Goal: Task Accomplishment & Management: Manage account settings

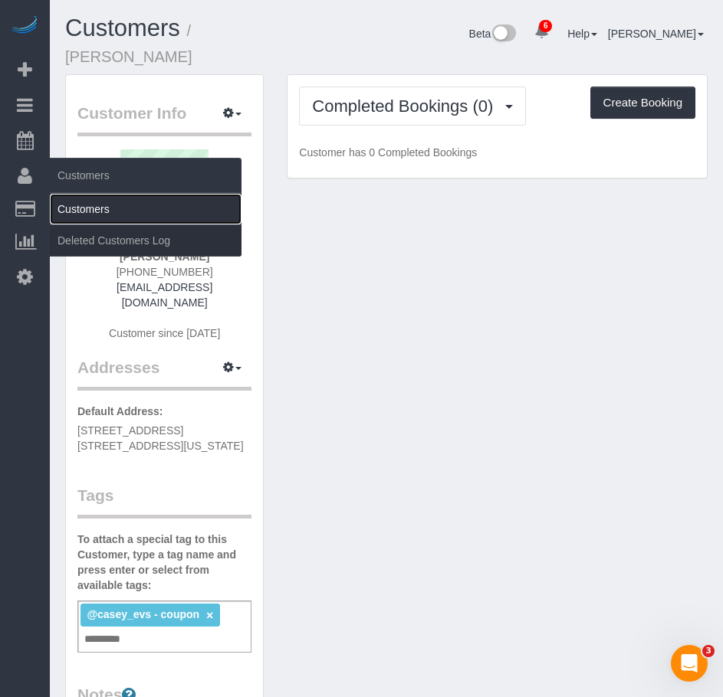
click at [87, 207] on link "Customers" at bounding box center [146, 209] width 192 height 31
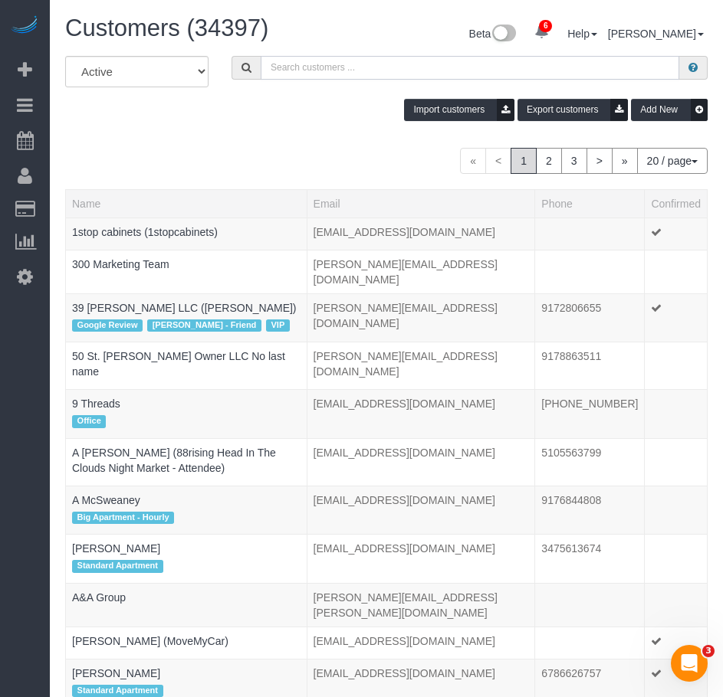
click at [293, 67] on input "text" at bounding box center [470, 68] width 418 height 24
paste input "[PERSON_NAME]"
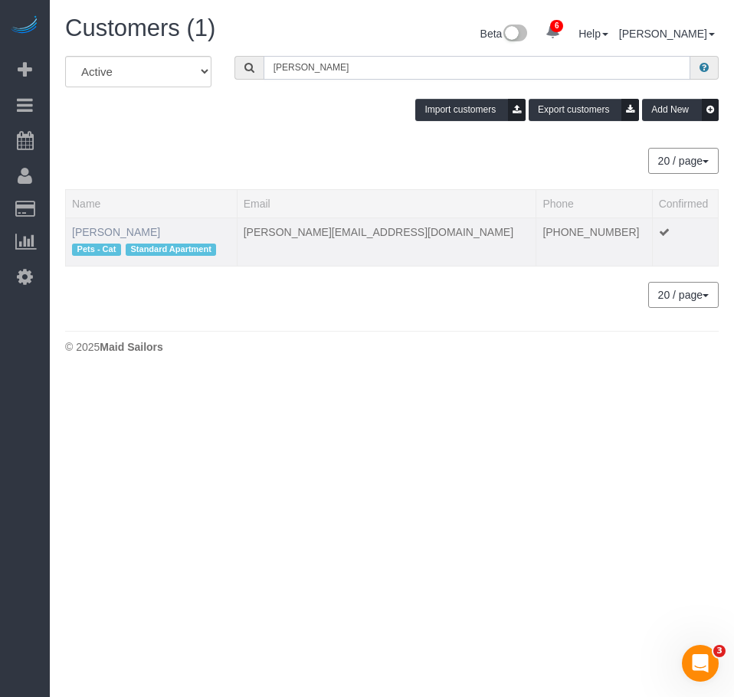
type input "[PERSON_NAME]"
click at [124, 231] on link "[PERSON_NAME]" at bounding box center [116, 232] width 88 height 12
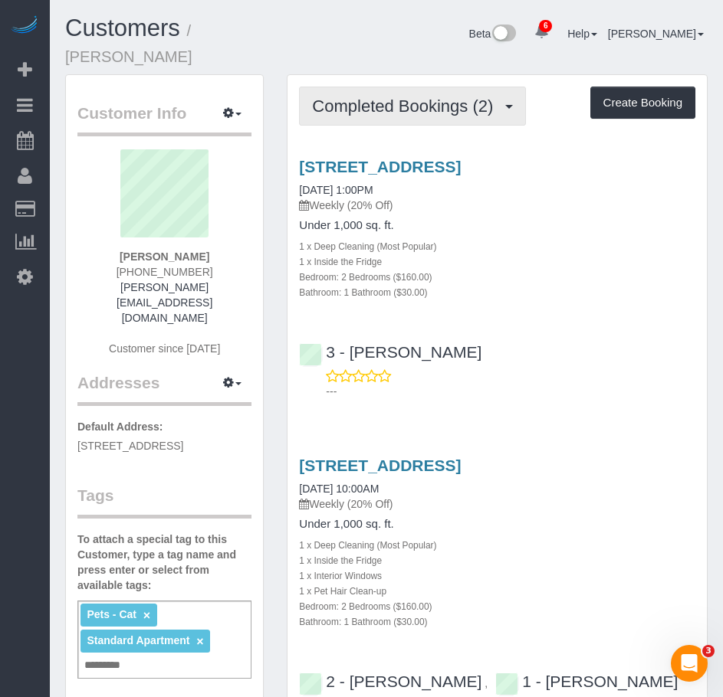
click at [386, 97] on span "Completed Bookings (2)" at bounding box center [406, 106] width 189 height 19
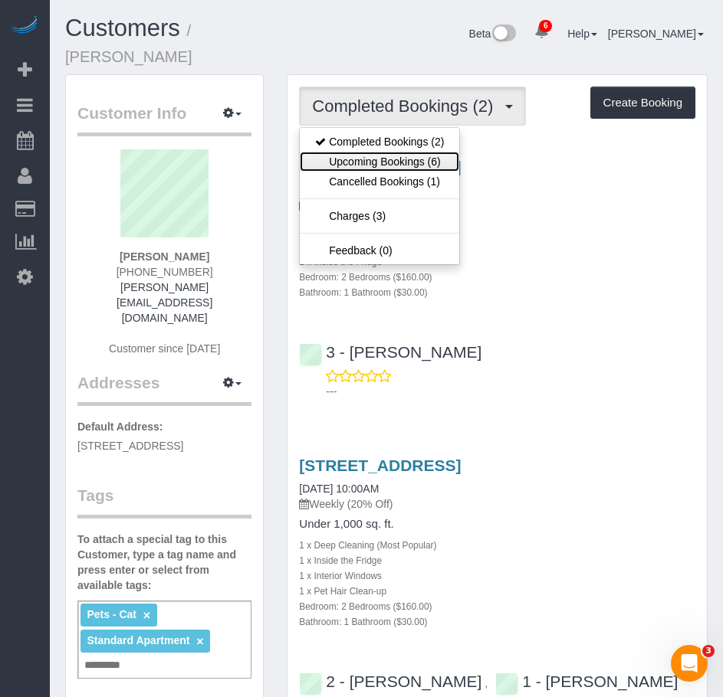
click at [366, 152] on link "Upcoming Bookings (6)" at bounding box center [379, 162] width 159 height 20
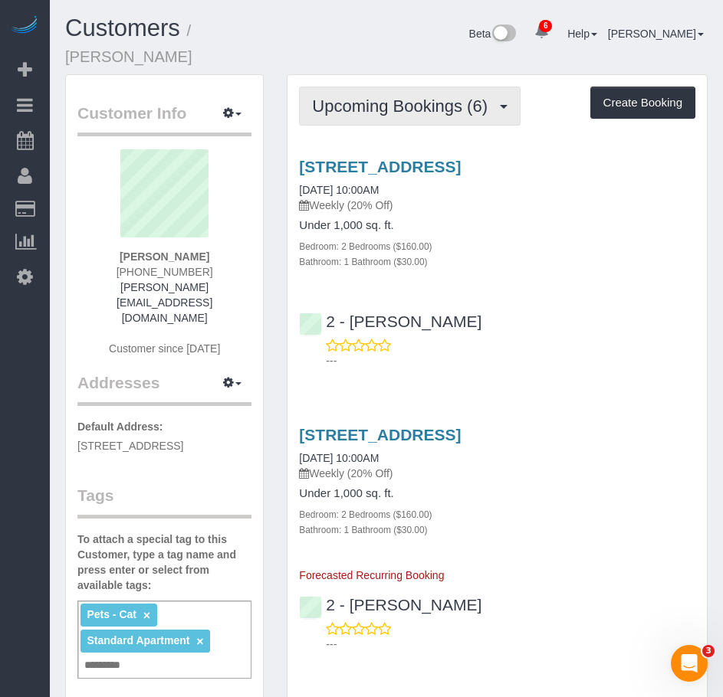
click at [355, 97] on span "Upcoming Bookings (6)" at bounding box center [403, 106] width 183 height 19
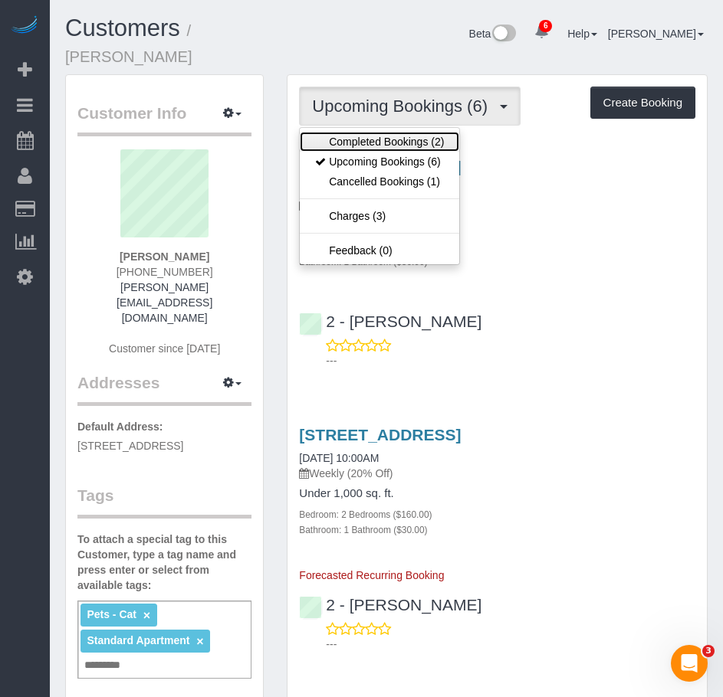
click at [354, 132] on link "Completed Bookings (2)" at bounding box center [379, 142] width 159 height 20
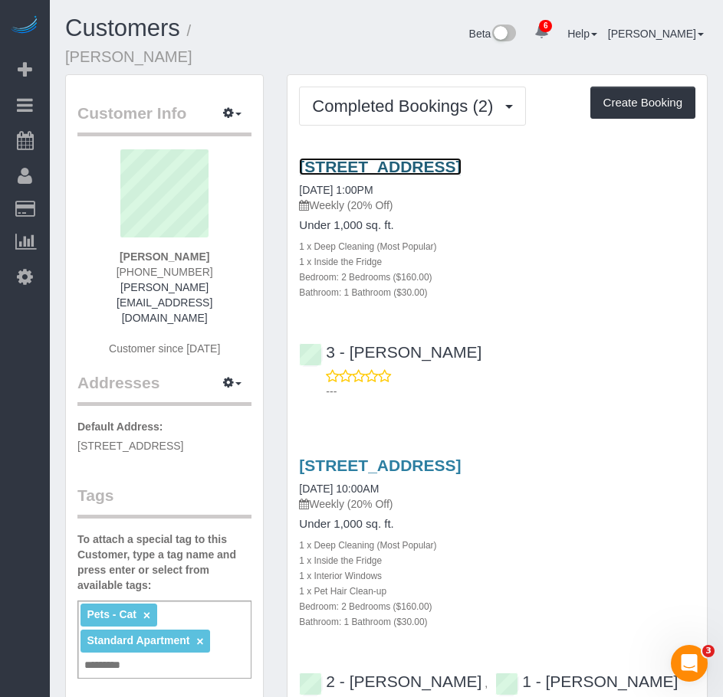
click at [354, 158] on link "[STREET_ADDRESS]" at bounding box center [380, 167] width 162 height 18
click at [343, 158] on link "[STREET_ADDRESS]" at bounding box center [380, 167] width 162 height 18
drag, startPoint x: 80, startPoint y: 399, endPoint x: 125, endPoint y: 411, distance: 46.1
click at [125, 419] on p "Default Address: 246 Vanderbilt Ave, Apt. 6, Brooklyn, NY 11205" at bounding box center [164, 436] width 174 height 34
click at [133, 419] on p "Default Address: 246 Vanderbilt Ave, Apt. 6, Brooklyn, NY 11205" at bounding box center [164, 436] width 174 height 34
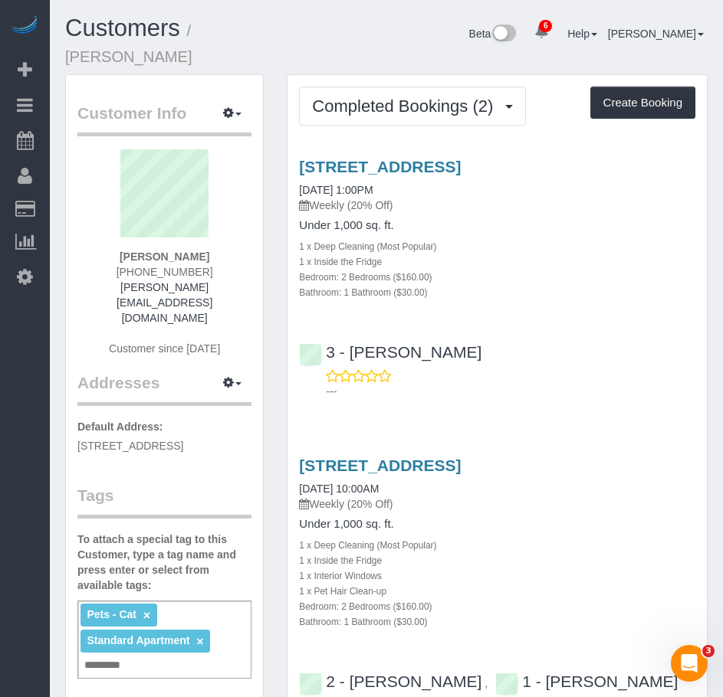
drag, startPoint x: 133, startPoint y: 416, endPoint x: 75, endPoint y: 398, distance: 60.1
click at [75, 398] on div "Customer Info Edit Contact Info Send Message Email Preferences Special Sales Ta…" at bounding box center [164, 659] width 197 height 1169
copy span "[STREET_ADDRESS]"
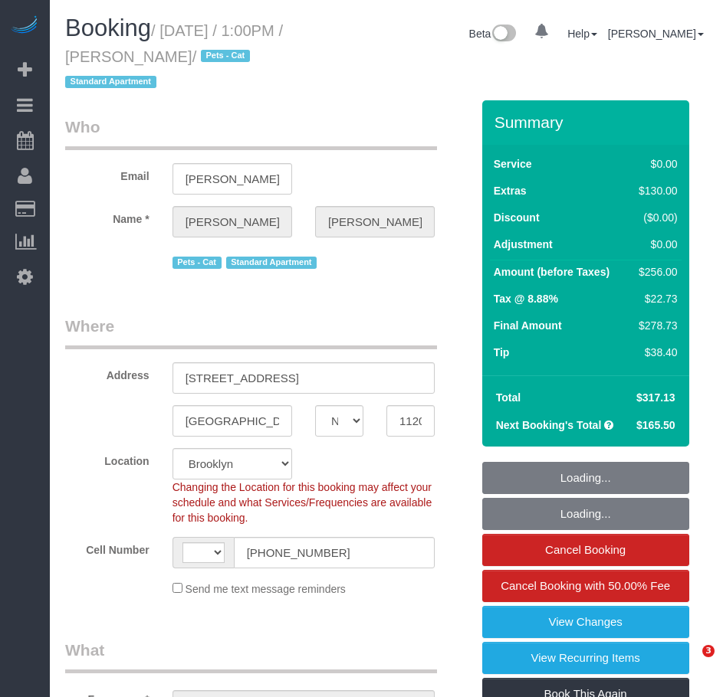
select select "NY"
select select "number:89"
select select "number:90"
select select "number:14"
select select "number:5"
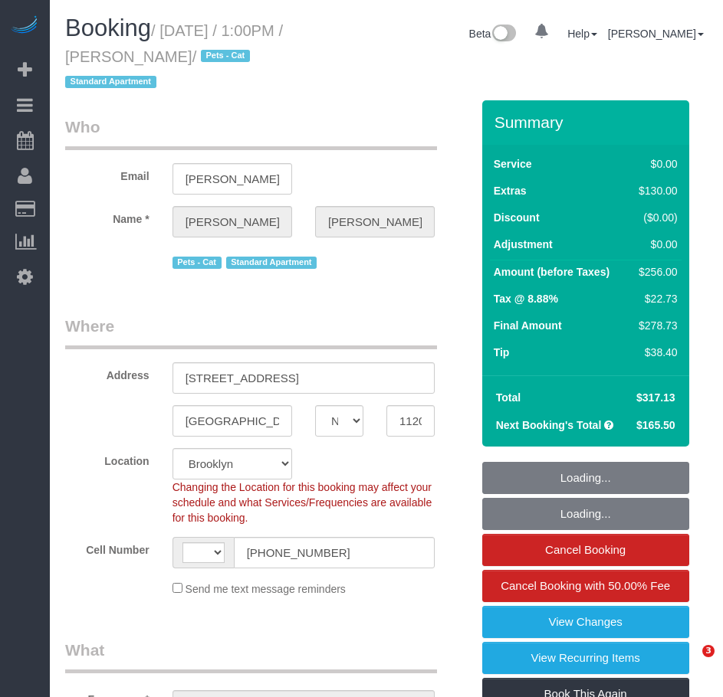
select select "string:[GEOGRAPHIC_DATA]"
select select "string:stripe-pm_1RLZ6z4VGloSiKo7JvZtBsVB"
select select "object:1421"
select select "spot1"
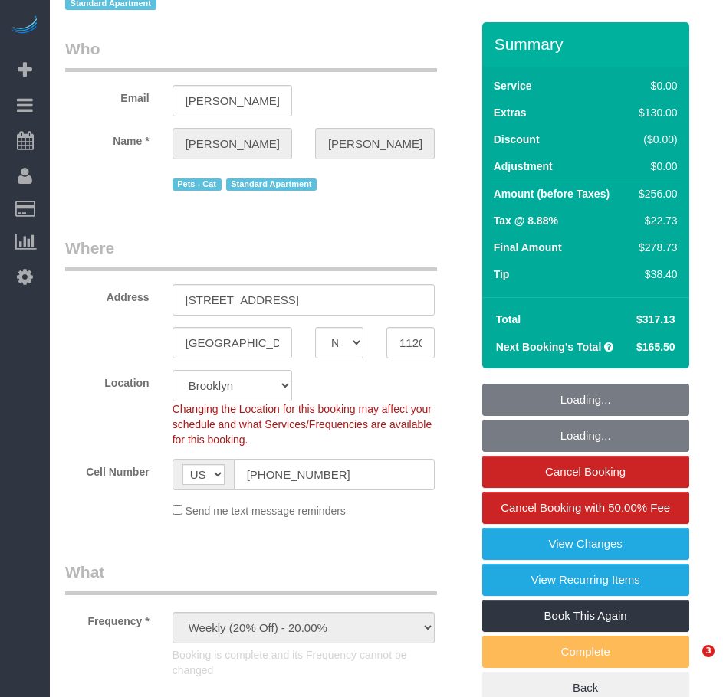
select select "2"
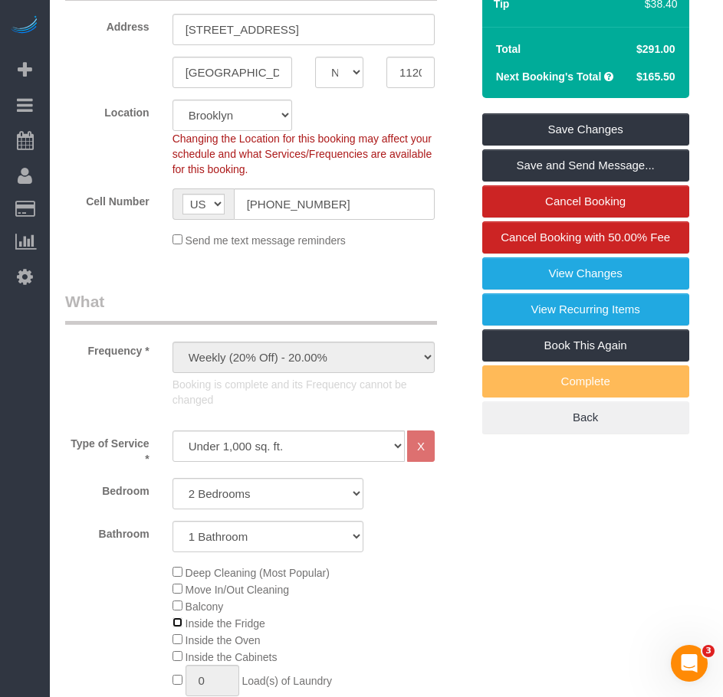
scroll to position [153, 0]
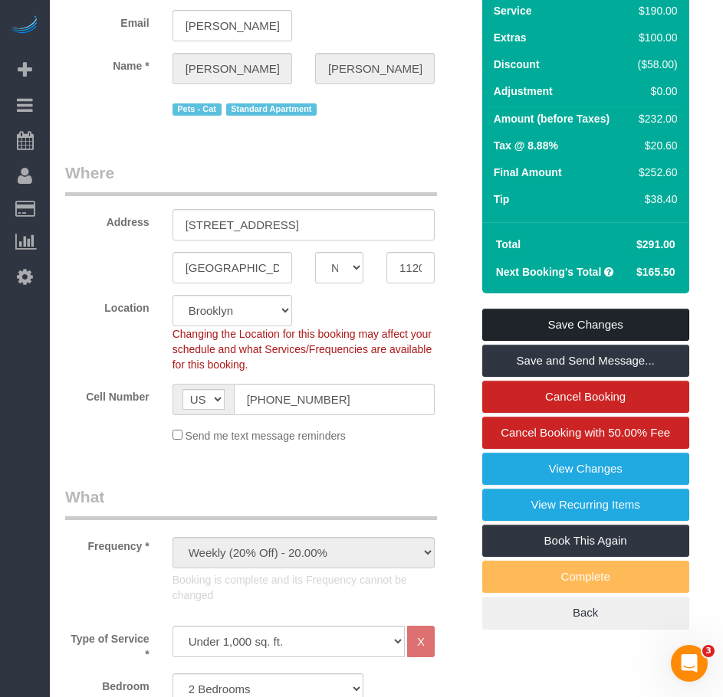
click at [573, 327] on link "Save Changes" at bounding box center [585, 325] width 207 height 32
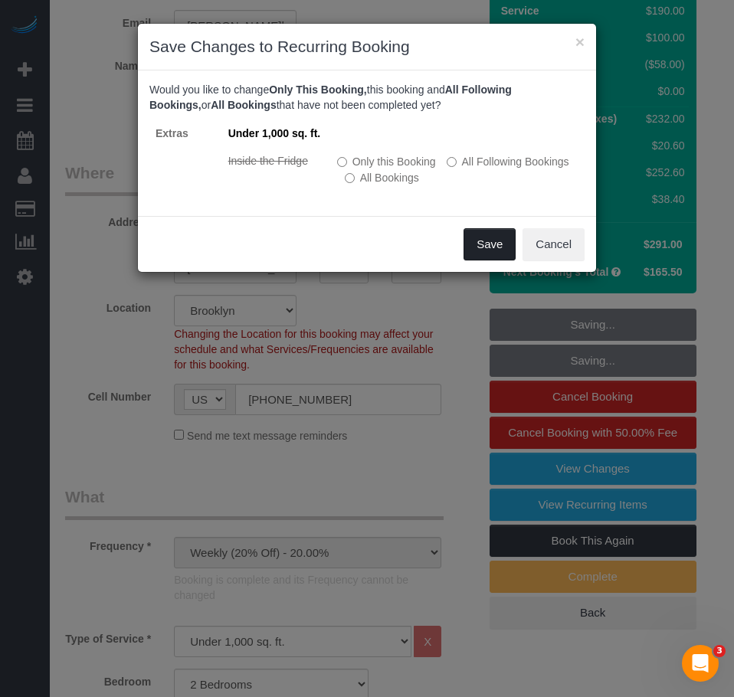
click at [490, 246] on button "Save" at bounding box center [490, 244] width 52 height 32
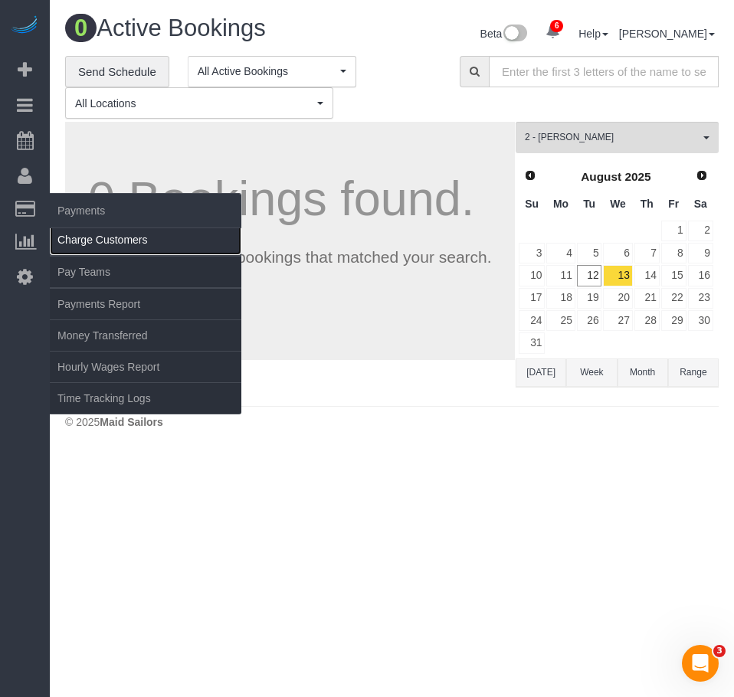
click at [90, 241] on link "Charge Customers" at bounding box center [146, 240] width 192 height 31
select select
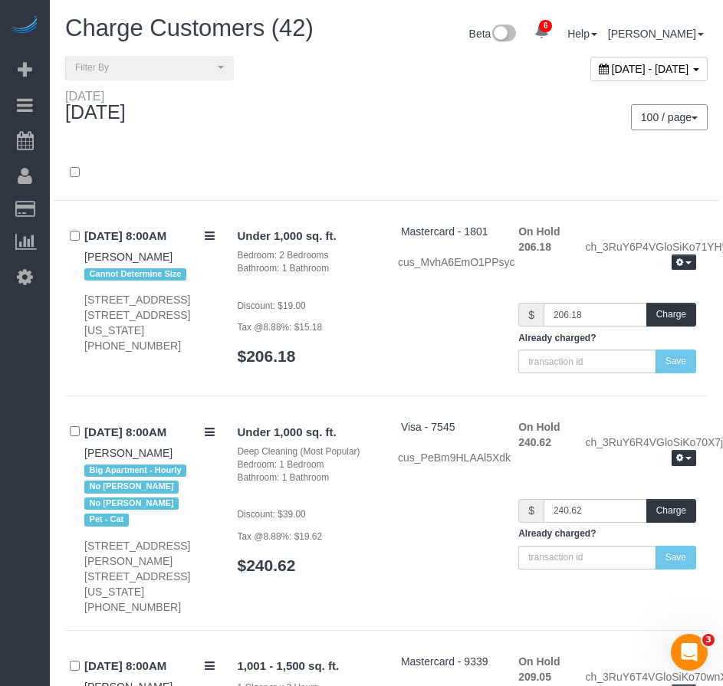
click at [611, 66] on span "[DATE] - [DATE]" at bounding box center [649, 69] width 77 height 12
type input "**********"
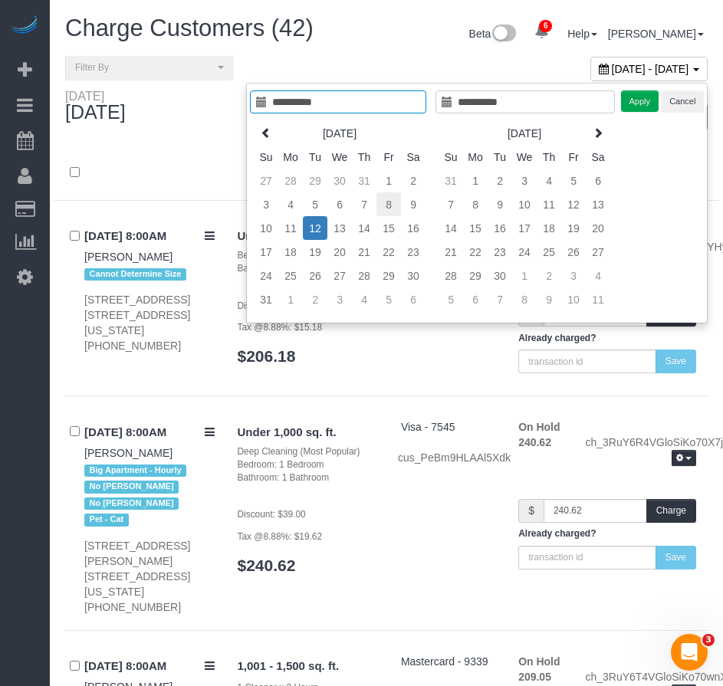
type input "**********"
click at [383, 201] on td "8" at bounding box center [388, 204] width 25 height 24
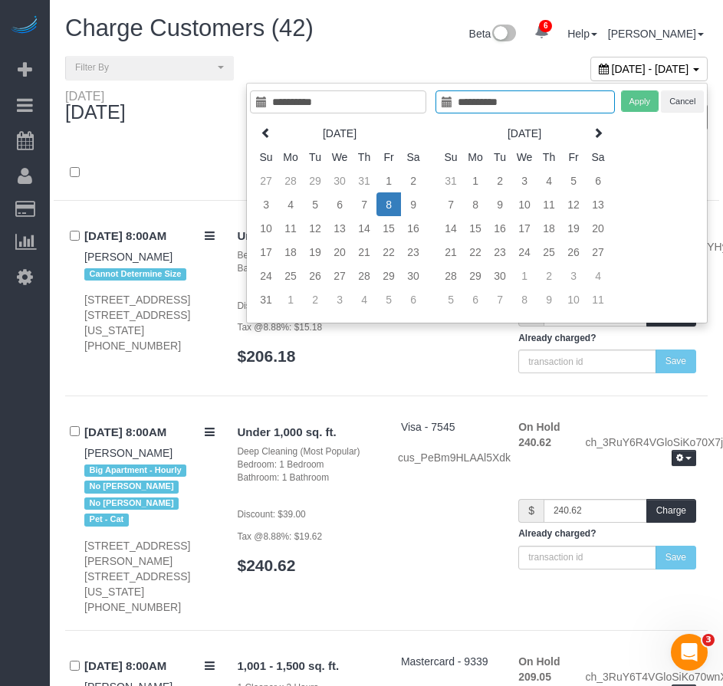
click at [383, 200] on td "8" at bounding box center [388, 204] width 25 height 24
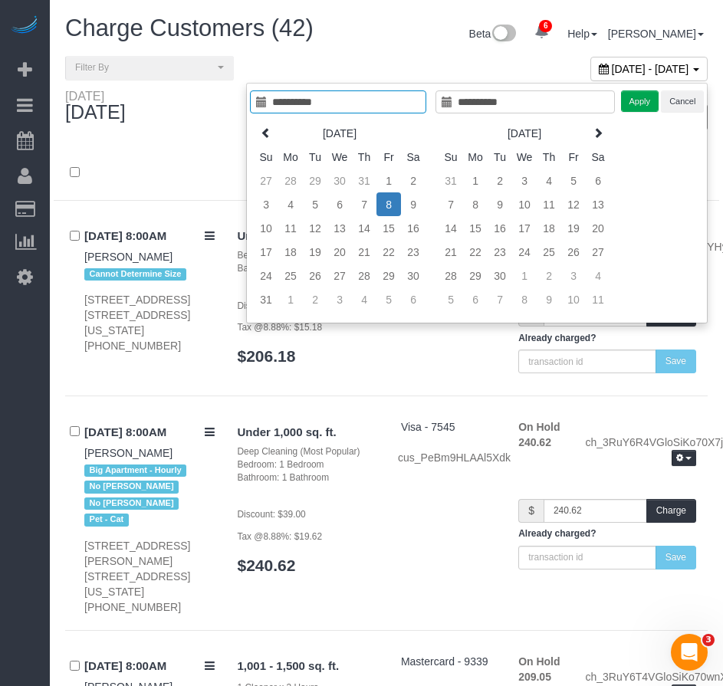
click at [383, 200] on td "8" at bounding box center [388, 204] width 25 height 24
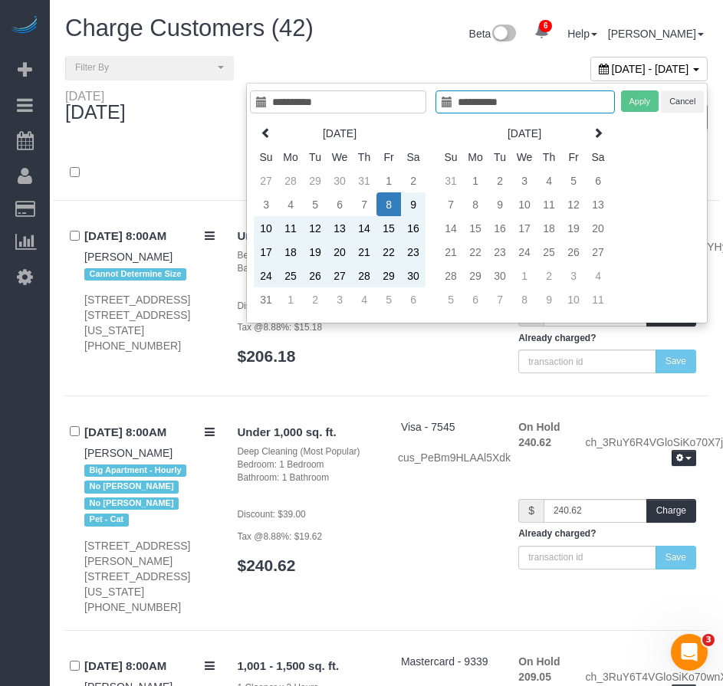
click at [631, 99] on div "Apply Cancel" at bounding box center [663, 101] width 84 height 22
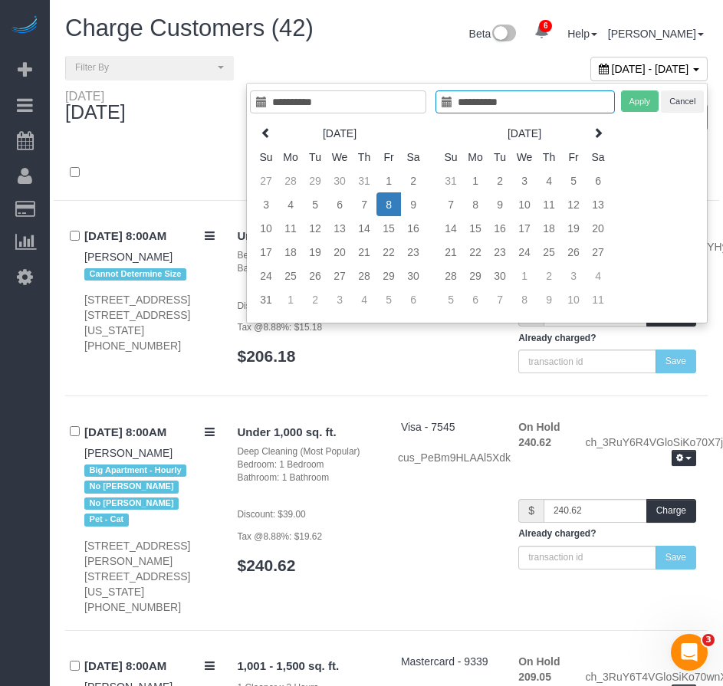
type input "**********"
click at [386, 203] on td "8" at bounding box center [388, 204] width 25 height 24
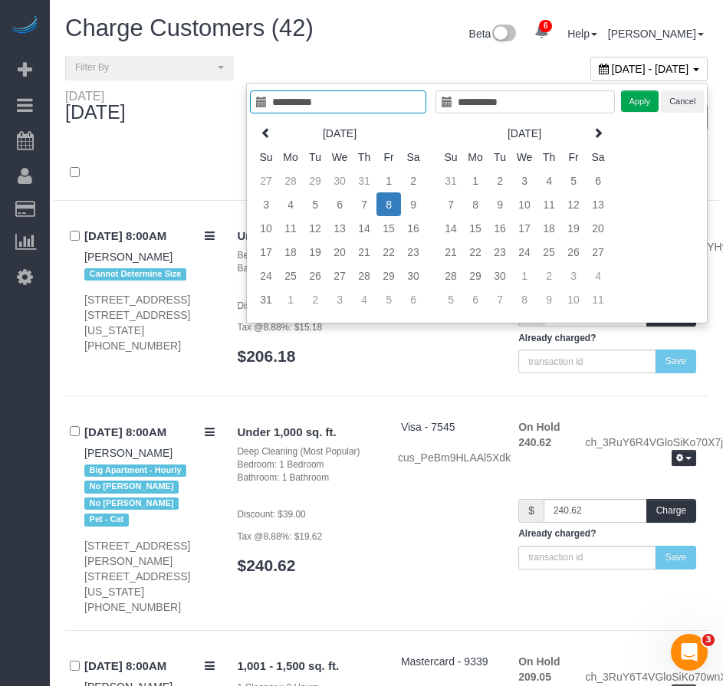
type input "**********"
click at [633, 103] on button "Apply" at bounding box center [640, 101] width 38 height 22
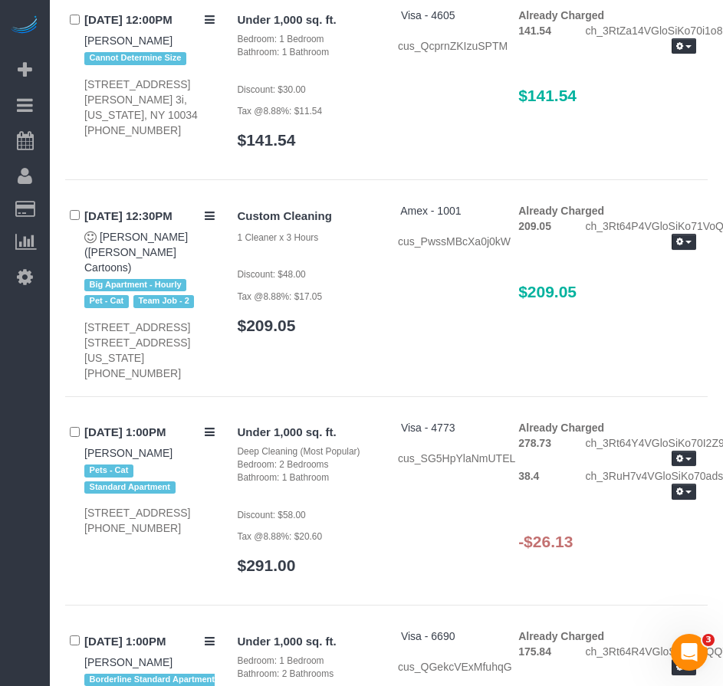
scroll to position [5747, 0]
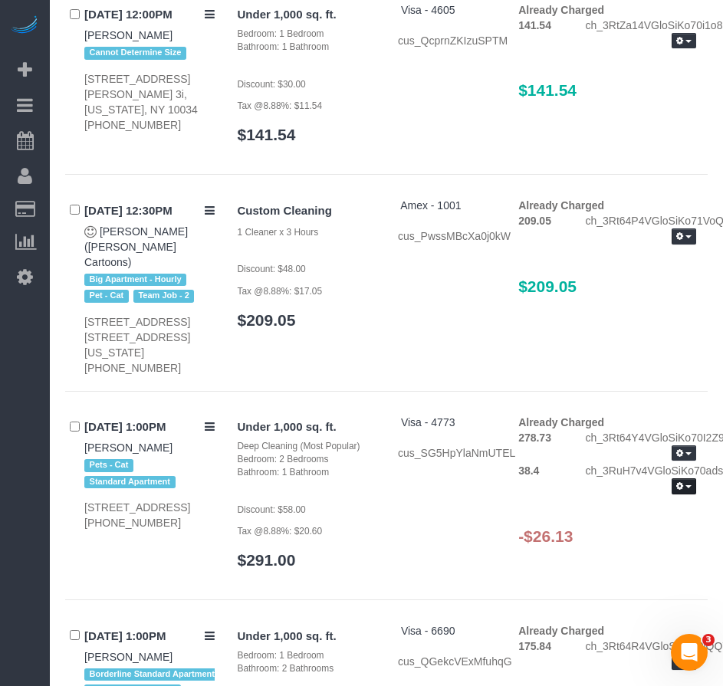
click at [692, 478] on button "button" at bounding box center [683, 486] width 25 height 16
click at [529, 527] on h3 "-$26.13" at bounding box center [607, 536] width 178 height 18
drag, startPoint x: 576, startPoint y: 409, endPoint x: 523, endPoint y: 411, distance: 52.9
click at [523, 527] on h3 "-$26.13" at bounding box center [607, 536] width 178 height 18
click at [552, 527] on h3 "-$26.13" at bounding box center [607, 536] width 178 height 18
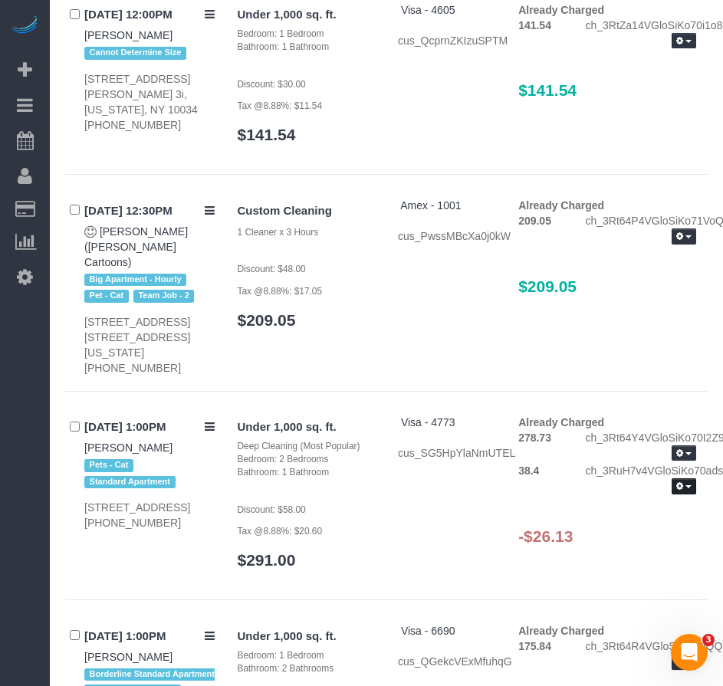
click at [685, 485] on span "button" at bounding box center [688, 486] width 6 height 3
click at [610, 463] on div "[DATE] 1:00PM [PERSON_NAME] Pets - Cat Standard Apartment [STREET_ADDRESS] [PHO…" at bounding box center [386, 508] width 642 height 186
click at [690, 485] on span "button" at bounding box center [688, 486] width 6 height 3
click at [630, 503] on link "Refund" at bounding box center [634, 513] width 121 height 20
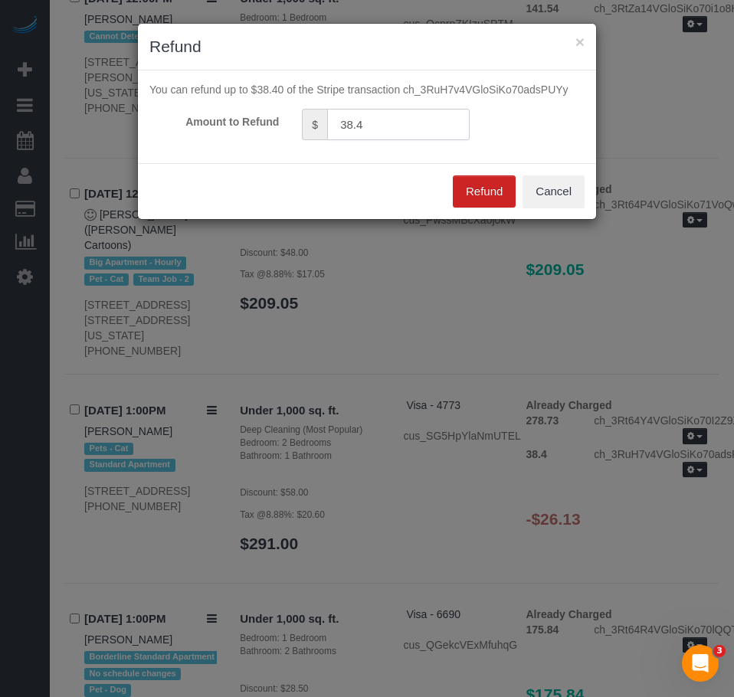
drag, startPoint x: 372, startPoint y: 123, endPoint x: 337, endPoint y: 126, distance: 35.3
click at [337, 126] on input "38.4" at bounding box center [398, 124] width 143 height 31
type input "26.13"
click at [484, 189] on button "Refund" at bounding box center [484, 191] width 63 height 32
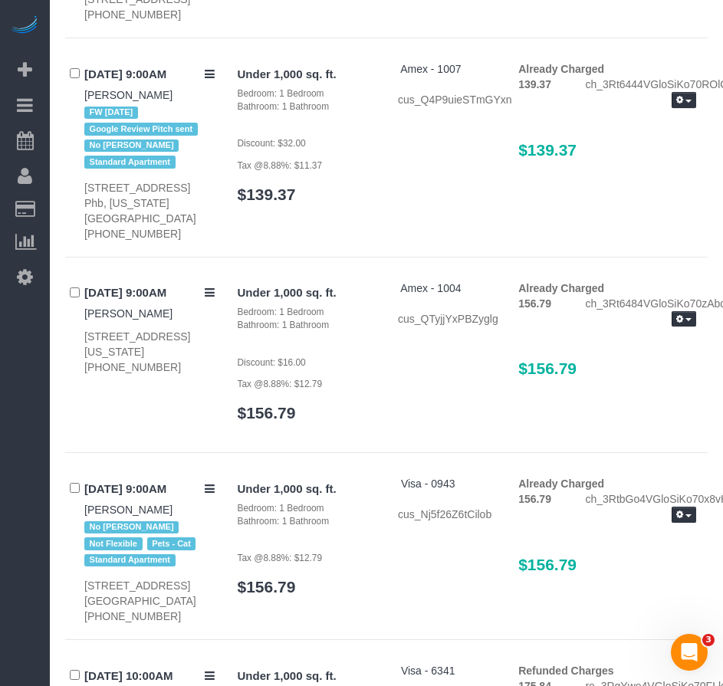
scroll to position [2452, 0]
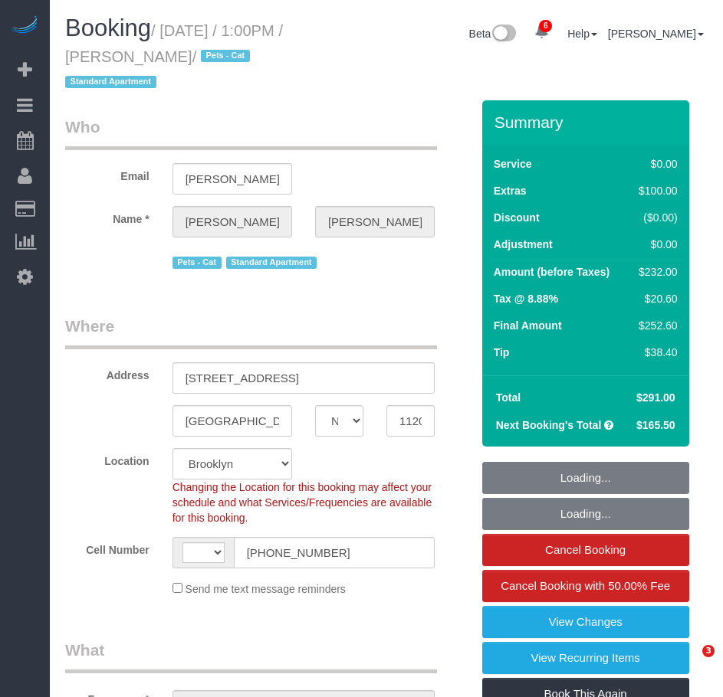
select select "NY"
select select "number:89"
select select "number:90"
select select "number:14"
select select "number:5"
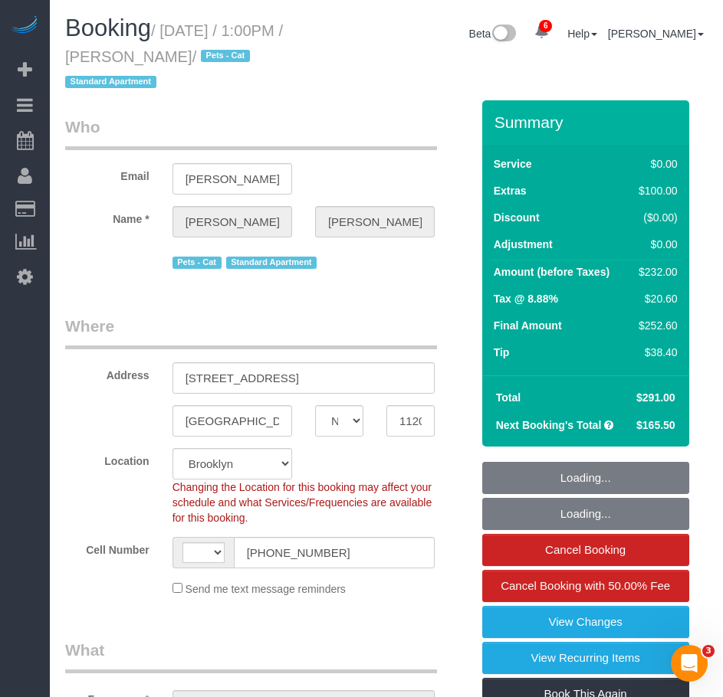
select select "object:626"
select select "string:[GEOGRAPHIC_DATA]"
select select "string:stripe-pm_1RLZ6z4VGloSiKo7JvZtBsVB"
select select "spot1"
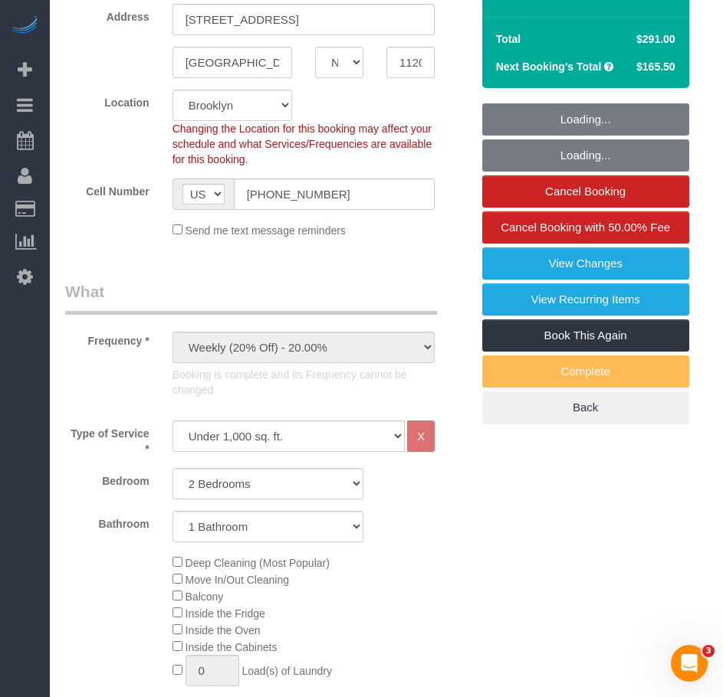
select select "2"
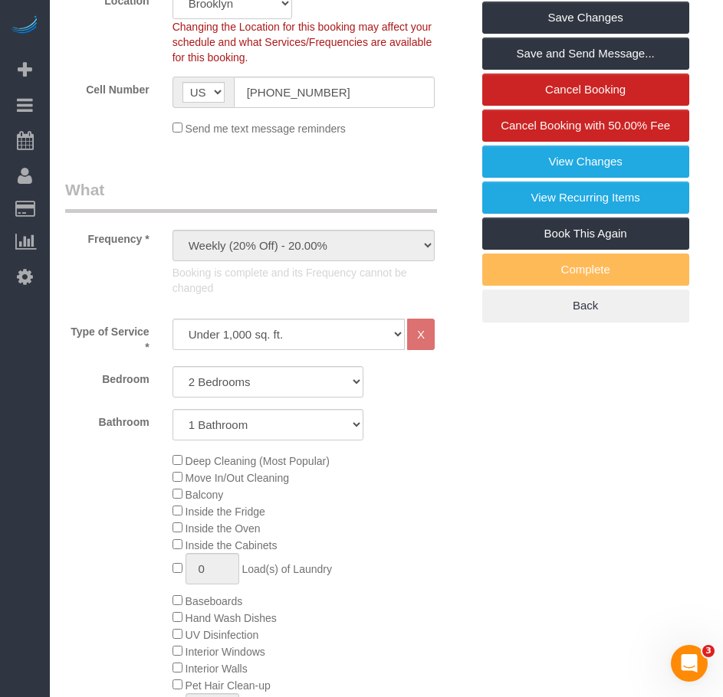
scroll to position [460, 0]
